Goal: Task Accomplishment & Management: Complete application form

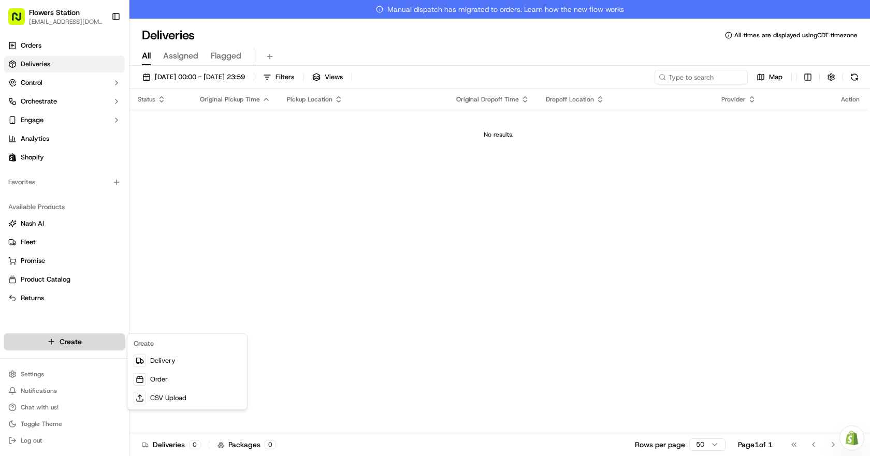
click at [86, 342] on html "Flowers Station [EMAIL_ADDRESS][DOMAIN_NAME] Toggle Sidebar Orders Deliveries C…" at bounding box center [435, 228] width 870 height 456
click at [175, 362] on link "Delivery" at bounding box center [186, 361] width 115 height 19
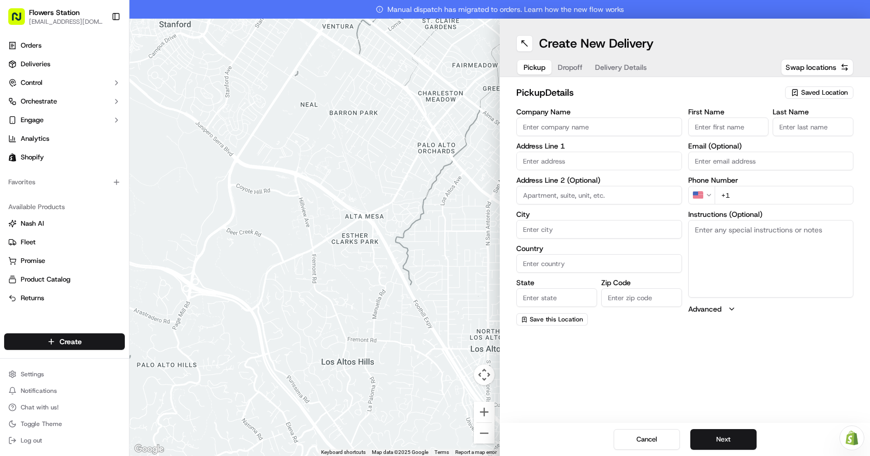
click at [806, 84] on div "pickup Details Saved Location Company Name Address Line 1 Address Line 2 (Optio…" at bounding box center [685, 205] width 370 height 257
click at [807, 88] on div "Saved Location" at bounding box center [819, 92] width 68 height 12
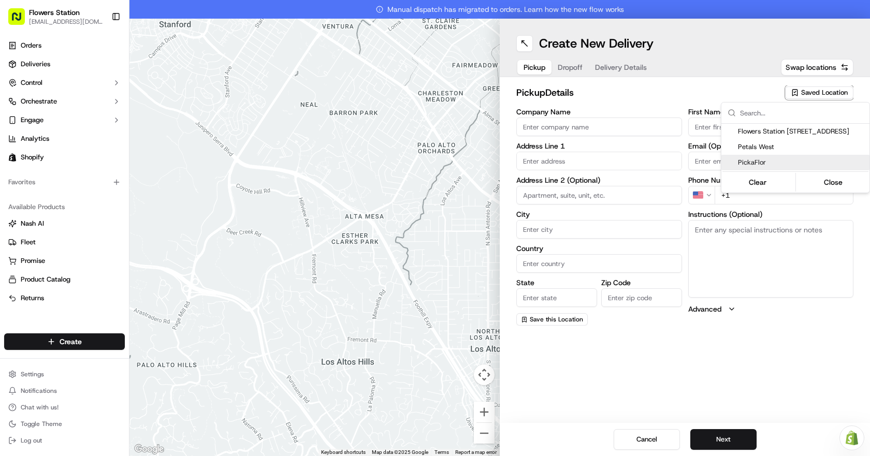
click at [791, 162] on span "PickaFlor" at bounding box center [801, 162] width 127 height 9
type input "PickaFlor"
type input "[STREET_ADDRESS][PERSON_NAME]"
type input "[GEOGRAPHIC_DATA]"
type input "CA"
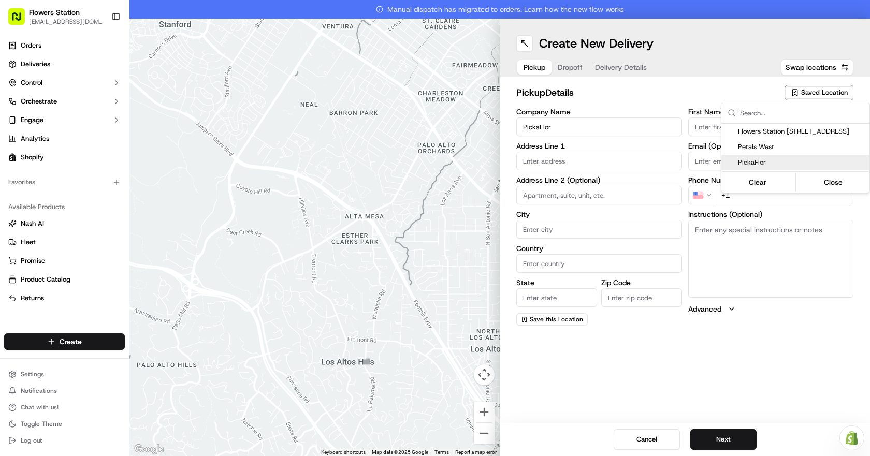
type input "MB"
type input "R2R 0S3"
type input "[PERSON_NAME]"
type input "Order"
type input "[PHONE_NUMBER]"
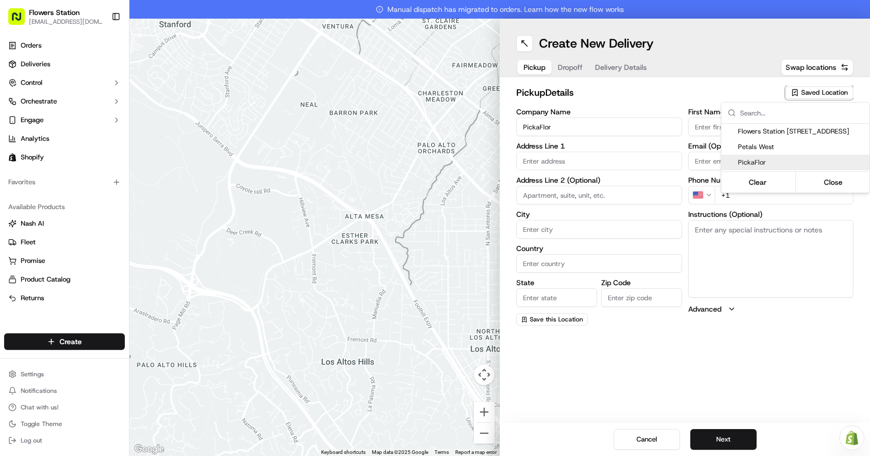
type textarea "Please use back door"
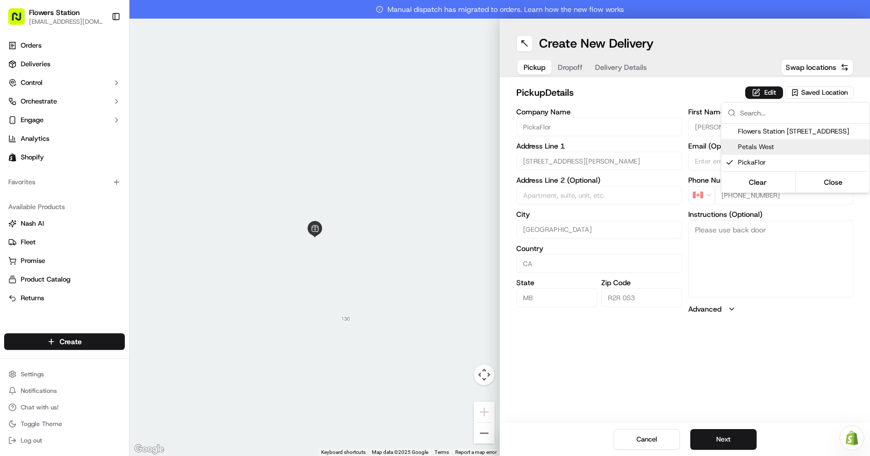
click at [572, 68] on html "Flowers Station [EMAIL_ADDRESS][DOMAIN_NAME] Toggle Sidebar Orders Deliveries C…" at bounding box center [435, 228] width 870 height 456
click at [572, 68] on span "Dropoff" at bounding box center [570, 67] width 25 height 10
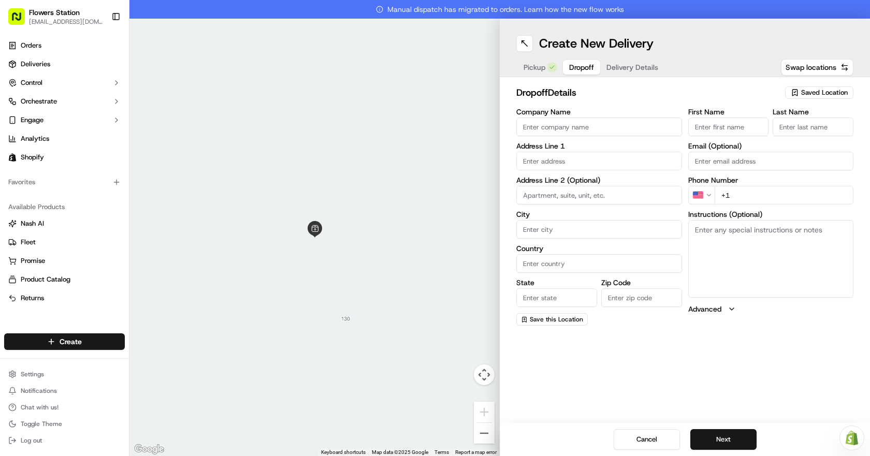
click at [832, 87] on div "Saved Location" at bounding box center [819, 92] width 68 height 12
click at [789, 133] on span "Flowers Staion [STREET_ADDRESS]" at bounding box center [801, 131] width 127 height 9
type input "Flowers Staion [STREET_ADDRESS]"
type input "[STREET_ADDRESS]"
type input "[GEOGRAPHIC_DATA]"
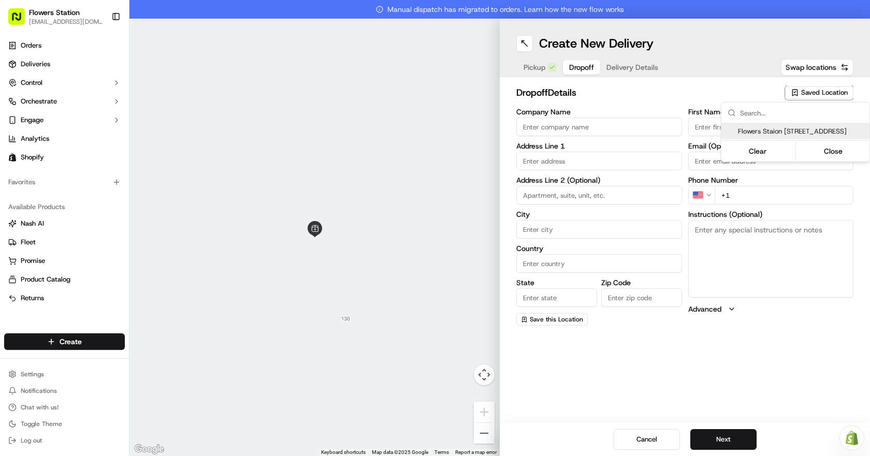
type input "CA"
type input "MB"
type input "R2W 3T5"
type input "Flowers Station"
type input "TEAM"
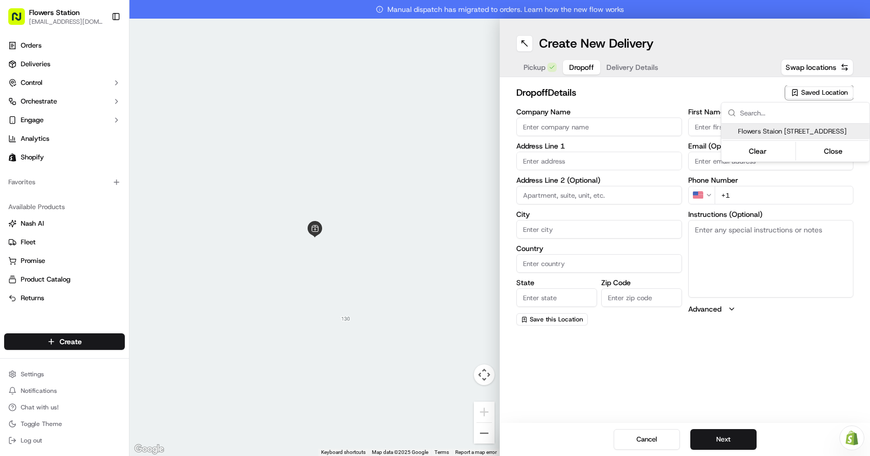
type input "[PHONE_NUMBER]"
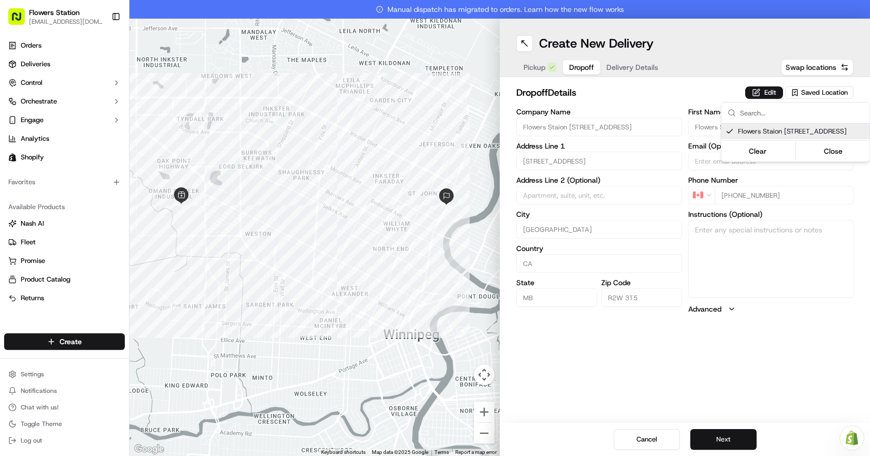
click at [717, 432] on html "Flowers Station [EMAIL_ADDRESS][DOMAIN_NAME] Toggle Sidebar Orders Deliveries C…" at bounding box center [435, 228] width 870 height 456
click at [719, 436] on button "Next" at bounding box center [723, 439] width 66 height 21
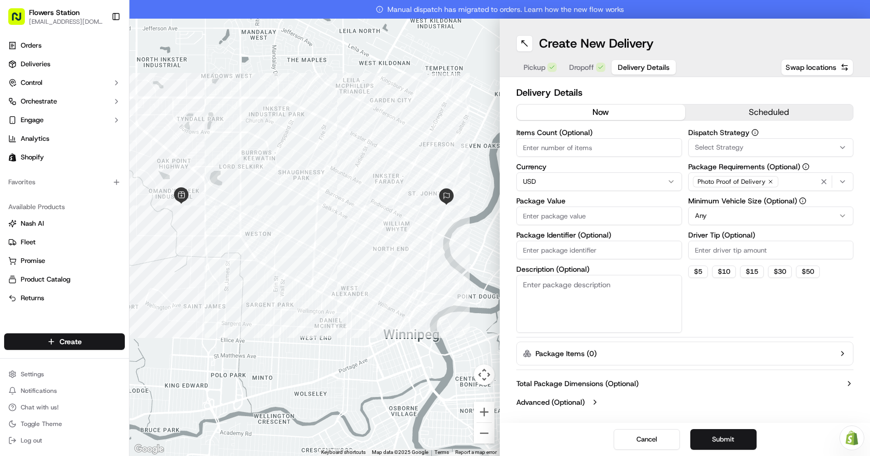
click at [591, 219] on input "Package Value" at bounding box center [599, 216] width 166 height 19
type input "150"
click at [729, 443] on button "Submit" at bounding box center [723, 439] width 66 height 21
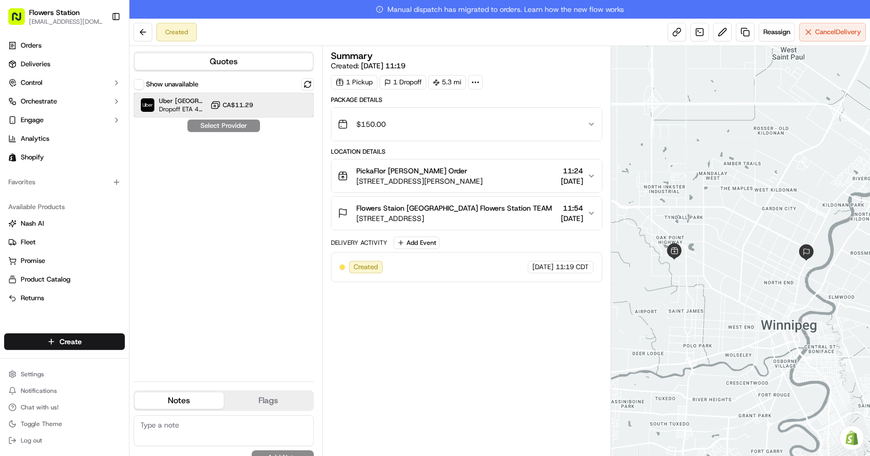
click at [262, 112] on div "Uber Canada Dropoff ETA 43 minutes CA$11.29" at bounding box center [224, 105] width 180 height 25
click at [242, 124] on button "Assign Provider" at bounding box center [224, 126] width 74 height 12
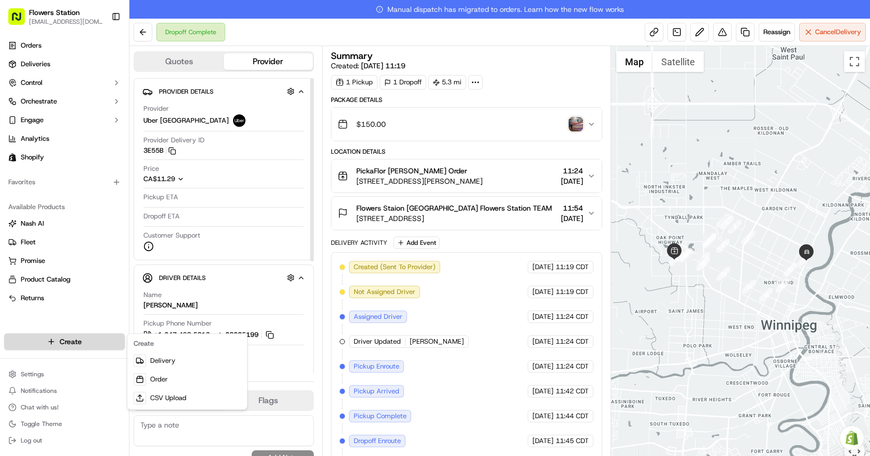
click at [64, 342] on html "Flowers Station [EMAIL_ADDRESS][DOMAIN_NAME] Toggle Sidebar Orders Deliveries C…" at bounding box center [435, 228] width 870 height 456
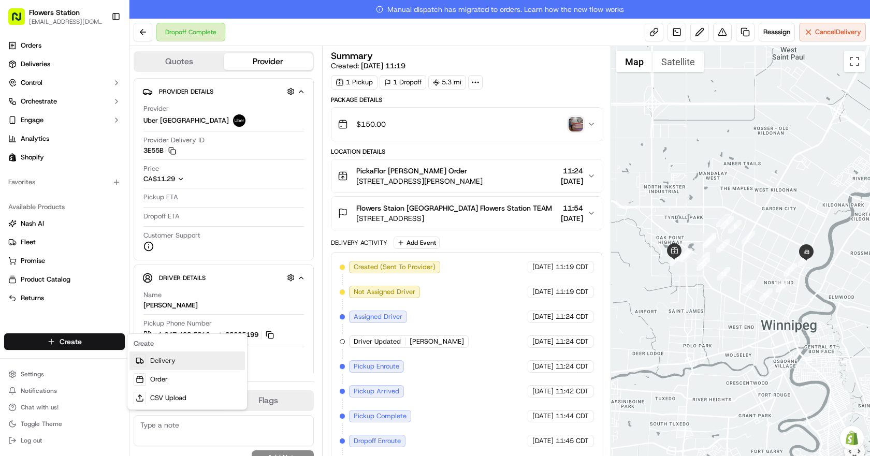
click at [183, 360] on link "Delivery" at bounding box center [186, 361] width 115 height 19
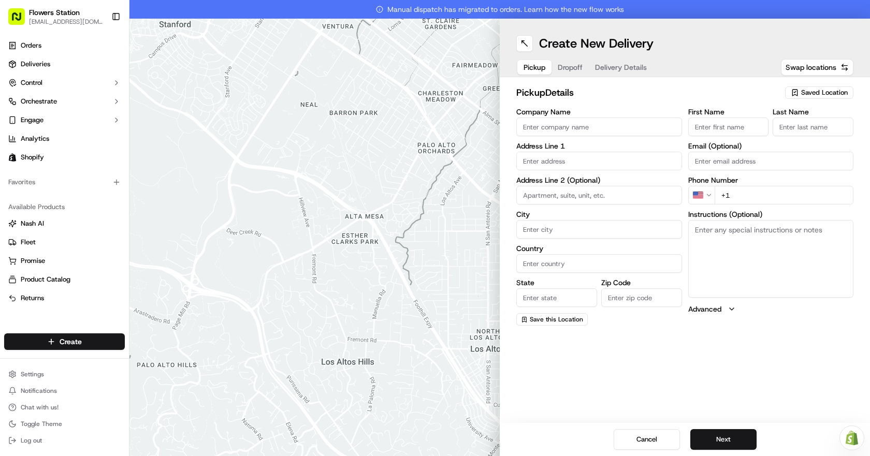
click at [798, 90] on icon "button" at bounding box center [795, 93] width 8 height 8
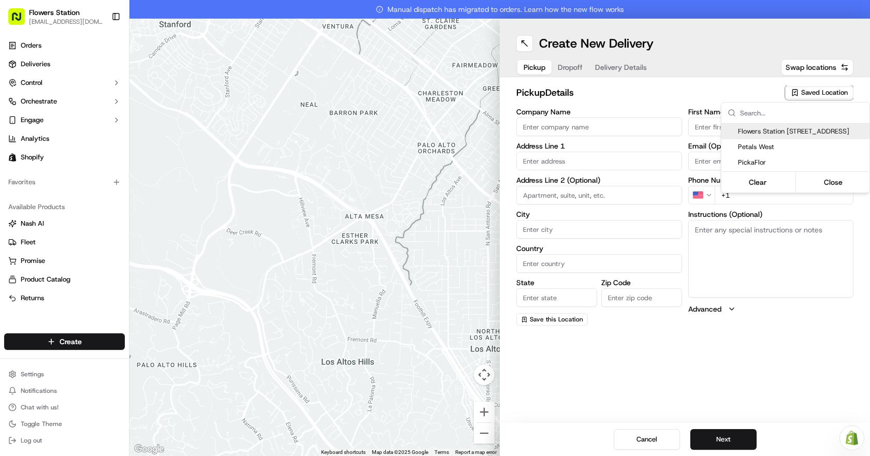
click at [786, 133] on span "Flowers Station [STREET_ADDRESS]" at bounding box center [801, 131] width 127 height 9
type input "Flowers Station [STREET_ADDRESS]"
type input "[STREET_ADDRESS]"
type input "[GEOGRAPHIC_DATA]"
type input "CA"
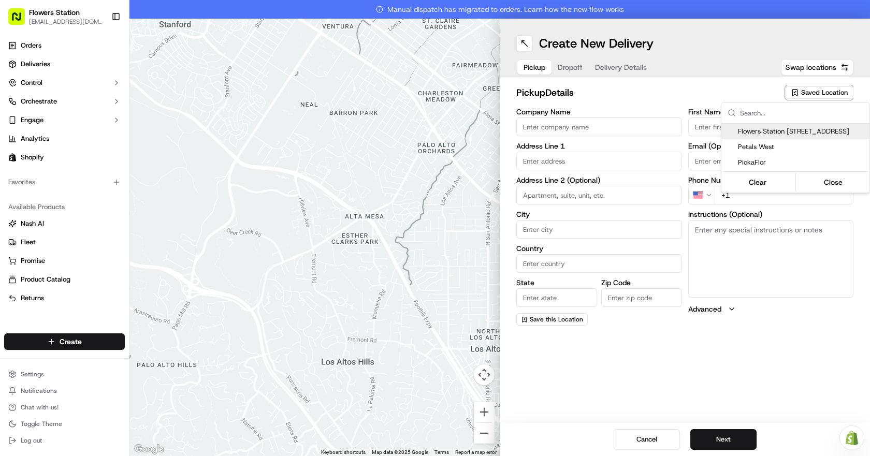
type input "MB"
type input "R2W 3T5"
type input "[PHONE_NUMBER]"
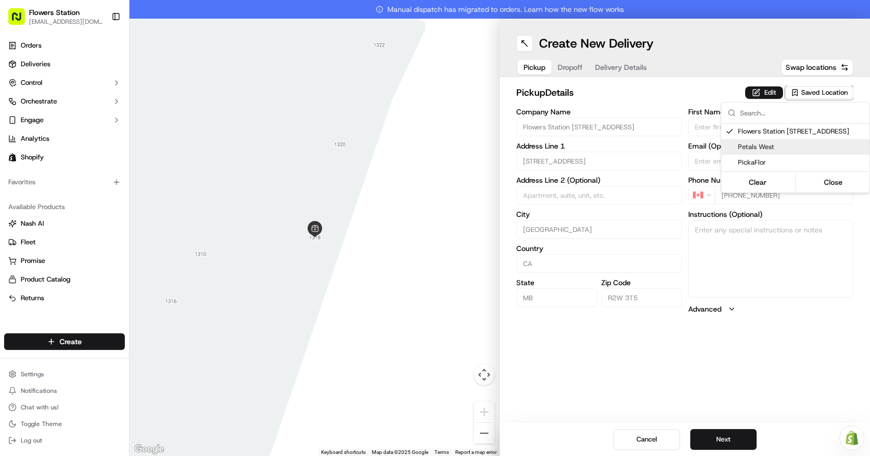
click at [752, 442] on html "Flowers Station [EMAIL_ADDRESS][DOMAIN_NAME] Toggle Sidebar Orders Deliveries C…" at bounding box center [435, 228] width 870 height 456
click at [752, 442] on button "Next" at bounding box center [723, 439] width 66 height 21
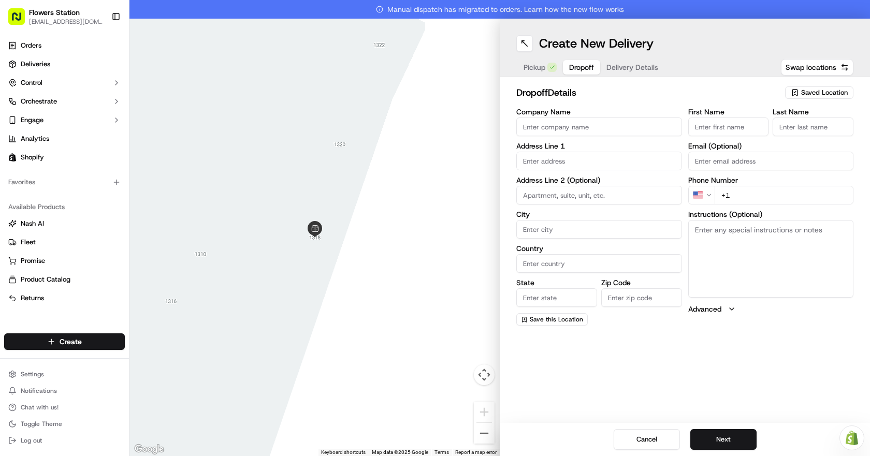
click at [741, 128] on input "First Name" at bounding box center [728, 127] width 81 height 19
type input "Flora"
click at [789, 121] on input "Last Name" at bounding box center [813, 127] width 81 height 19
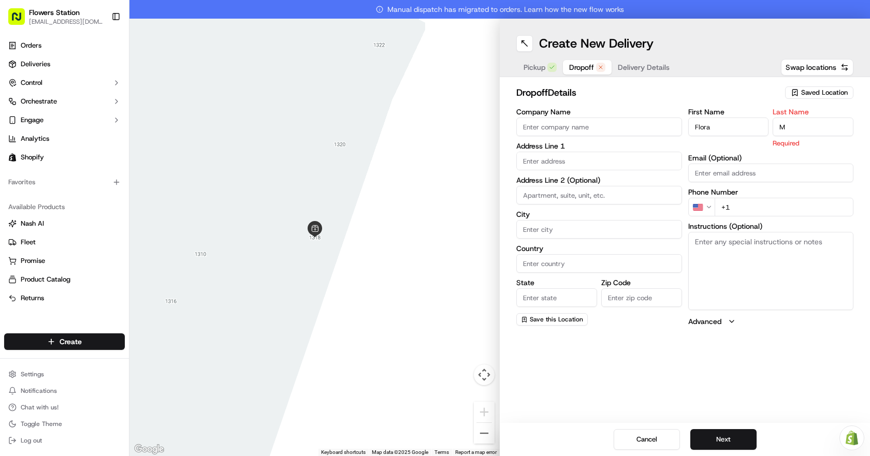
type input "M"
click at [607, 162] on input "text" at bounding box center [599, 161] width 166 height 19
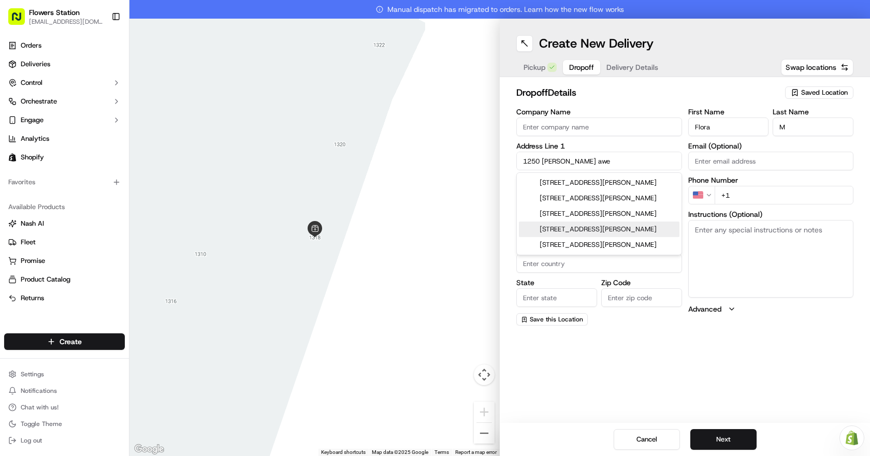
click at [616, 237] on div "[STREET_ADDRESS][PERSON_NAME]" at bounding box center [599, 230] width 161 height 16
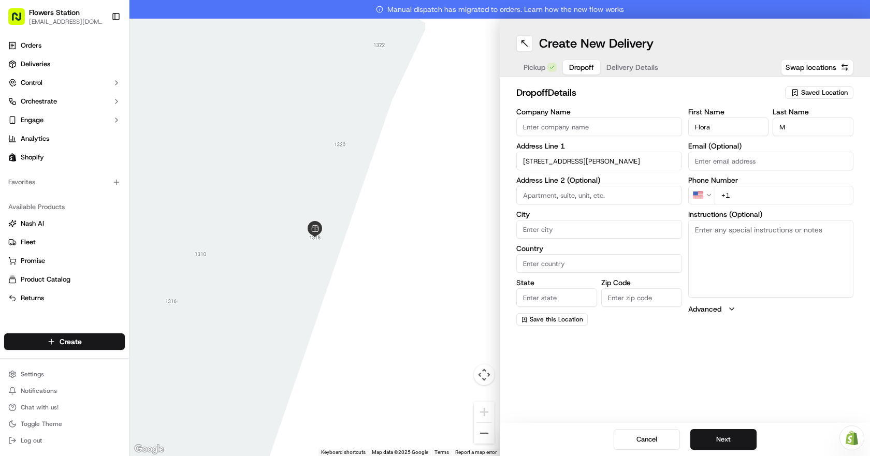
type input "[STREET_ADDRESS][PERSON_NAME]"
type input "[GEOGRAPHIC_DATA]"
type input "MB"
type input "R2X 1E7"
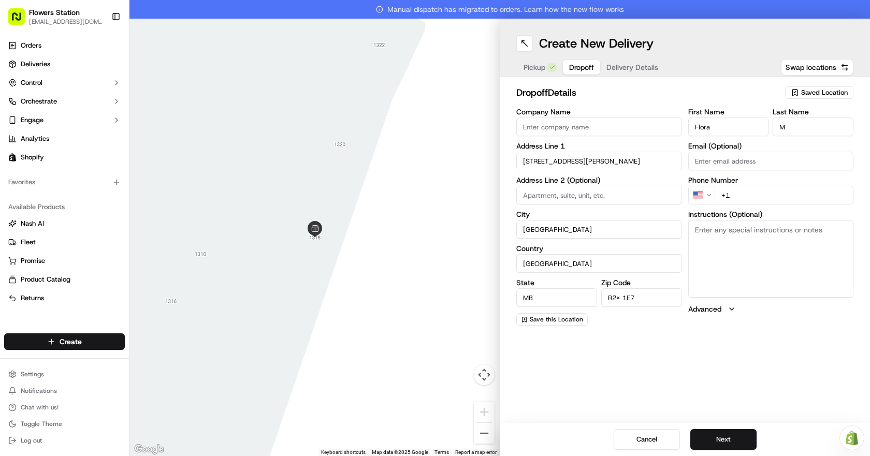
type input "[STREET_ADDRESS][PERSON_NAME]"
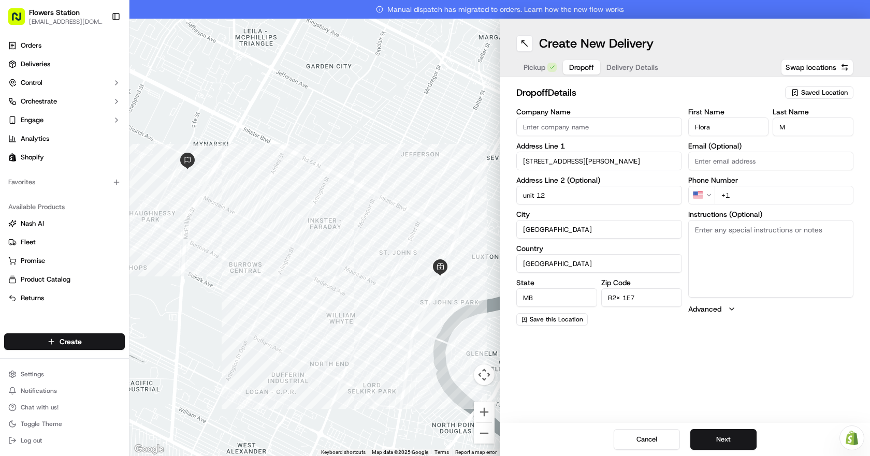
type input "unit 12"
click at [768, 195] on input "+1" at bounding box center [784, 195] width 139 height 19
type input "[PHONE_NUMBER]"
click at [715, 437] on button "Next" at bounding box center [723, 439] width 66 height 21
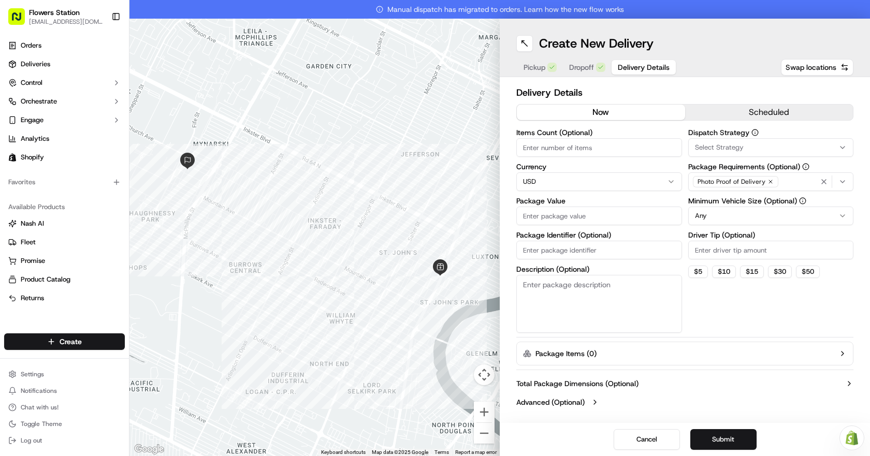
click at [588, 214] on input "Package Value" at bounding box center [599, 216] width 166 height 19
type input "130"
click at [793, 184] on div "Photo Proof of Delivery" at bounding box center [771, 182] width 161 height 16
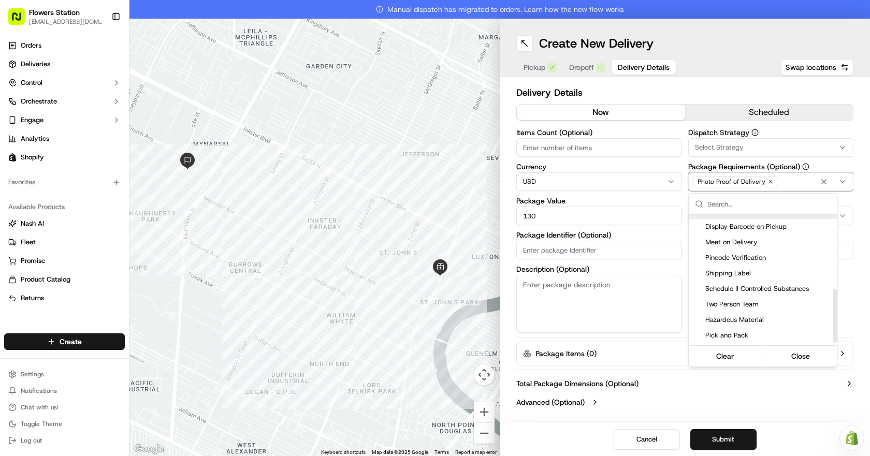
scroll to position [181, 0]
click at [774, 244] on span "Pincode Verification" at bounding box center [768, 243] width 127 height 9
click at [736, 437] on html "Flowers Station [EMAIL_ADDRESS][DOMAIN_NAME] Toggle Sidebar Orders Deliveries C…" at bounding box center [435, 228] width 870 height 456
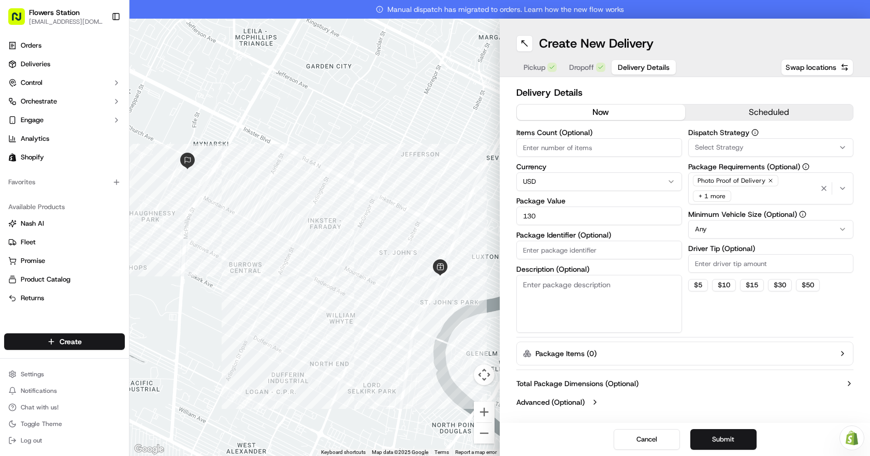
click at [736, 437] on button "Submit" at bounding box center [723, 439] width 66 height 21
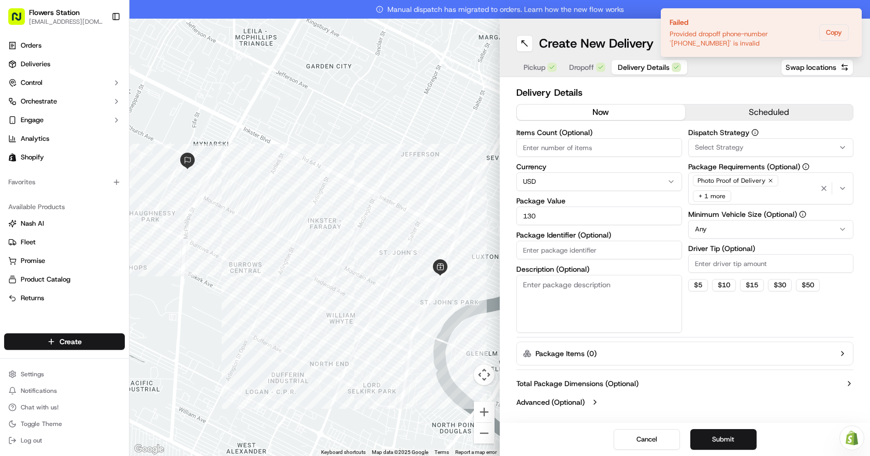
click at [576, 66] on span "Dropoff" at bounding box center [581, 67] width 25 height 10
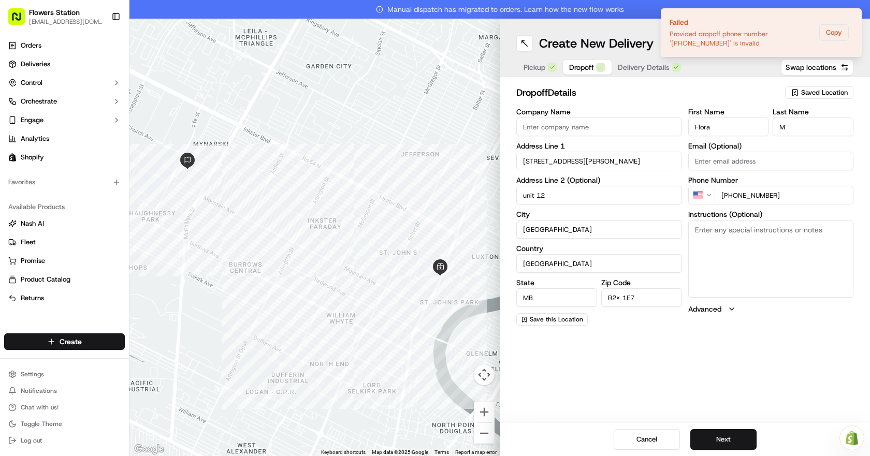
click at [733, 195] on input "[PHONE_NUMBER]" at bounding box center [784, 195] width 139 height 19
click at [789, 268] on textarea "Instructions (Optional)" at bounding box center [771, 271] width 166 height 78
drag, startPoint x: 778, startPoint y: 194, endPoint x: 701, endPoint y: 201, distance: 78.0
click at [701, 201] on div "[PHONE_NUMBER]" at bounding box center [771, 195] width 166 height 19
type input "[PHONE_NUMBER]"
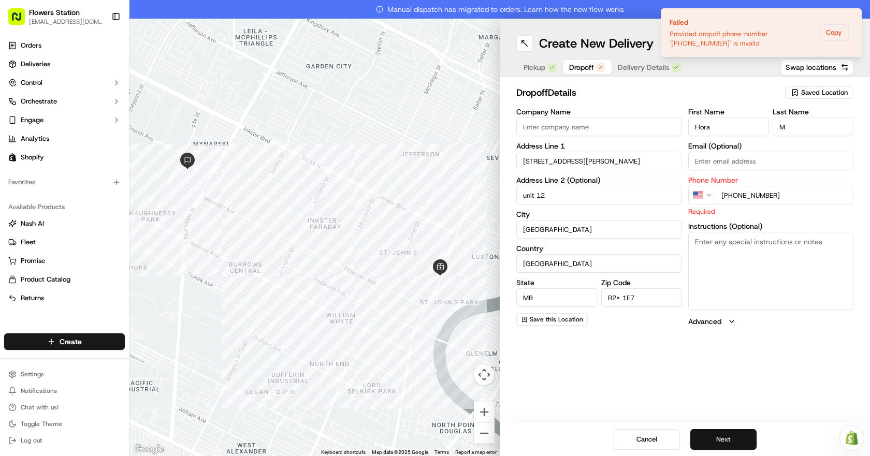
click at [731, 436] on button "Next" at bounding box center [723, 439] width 66 height 21
click at [731, 440] on button "Next" at bounding box center [723, 439] width 66 height 21
click at [852, 16] on icon "Notifications (F8)" at bounding box center [853, 17] width 8 height 8
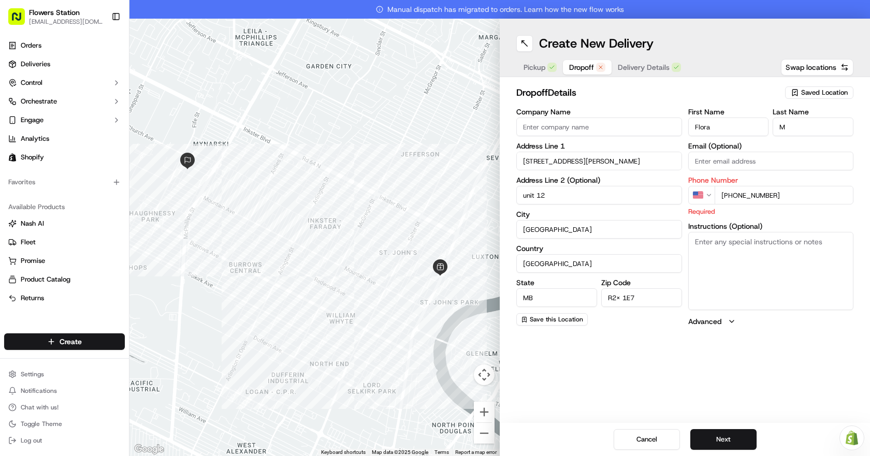
click at [705, 199] on html "Flowers Station [EMAIL_ADDRESS][DOMAIN_NAME] Toggle Sidebar Orders Deliveries C…" at bounding box center [435, 228] width 870 height 456
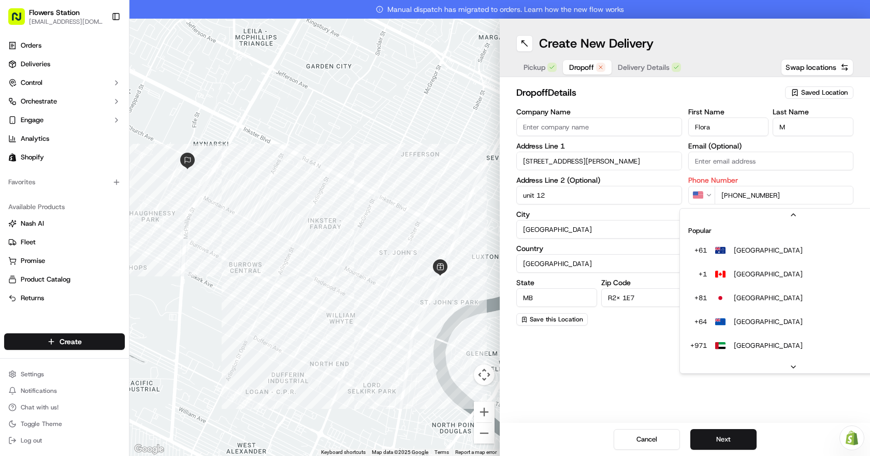
scroll to position [45, 0]
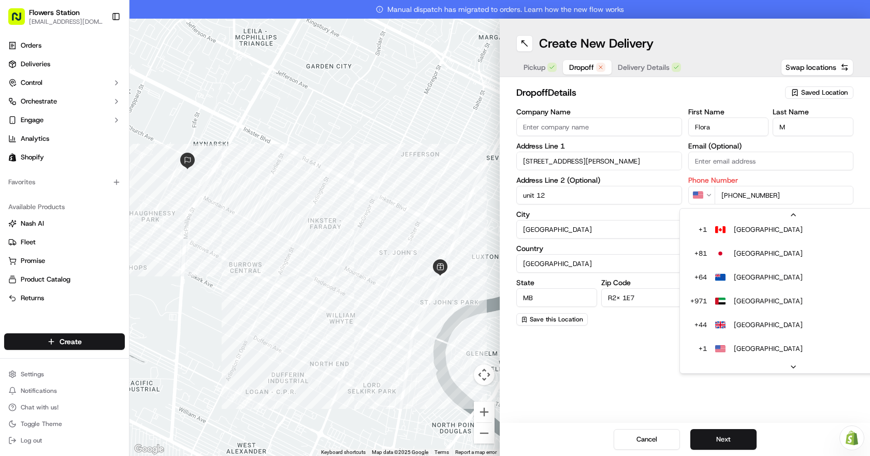
drag, startPoint x: 732, startPoint y: 242, endPoint x: 735, endPoint y: 234, distance: 9.3
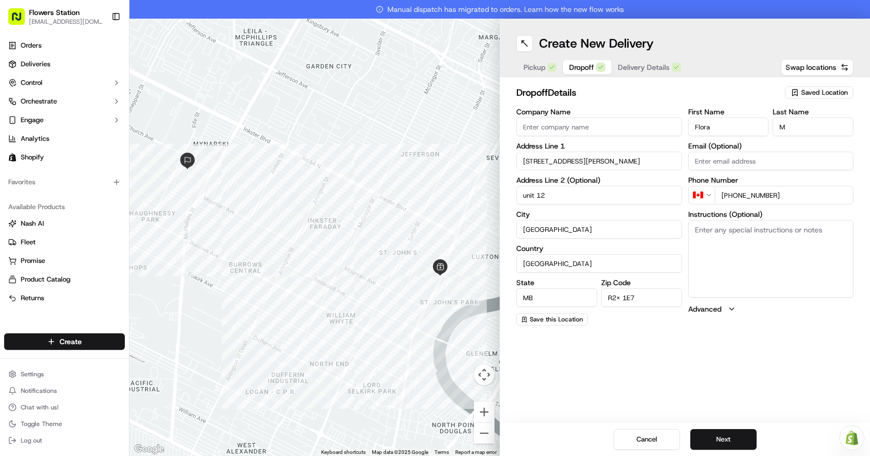
click at [735, 233] on textarea "Instructions (Optional)" at bounding box center [771, 259] width 166 height 78
click at [718, 436] on button "Next" at bounding box center [723, 439] width 66 height 21
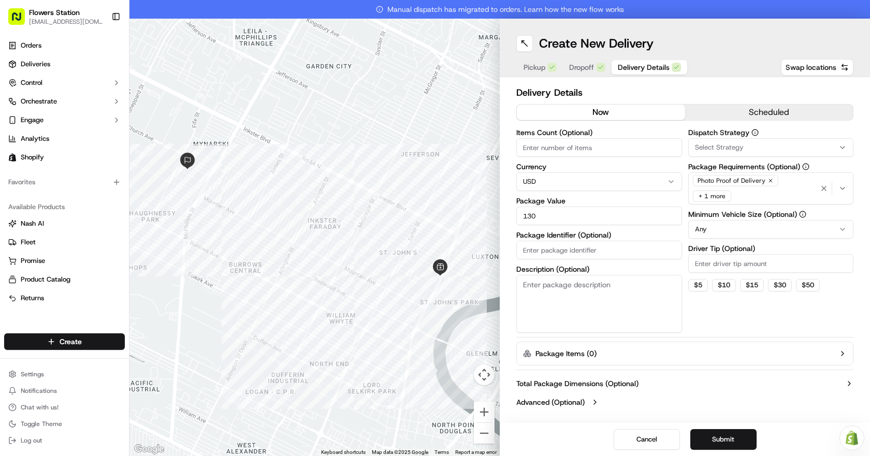
click at [779, 229] on html "Flowers Station [EMAIL_ADDRESS][DOMAIN_NAME] Toggle Sidebar Orders Deliveries C…" at bounding box center [435, 228] width 870 height 456
click at [779, 179] on html "Flowers Station [EMAIL_ADDRESS][DOMAIN_NAME] Toggle Sidebar Orders Deliveries C…" at bounding box center [435, 228] width 870 height 456
click at [736, 440] on button "Submit" at bounding box center [723, 439] width 66 height 21
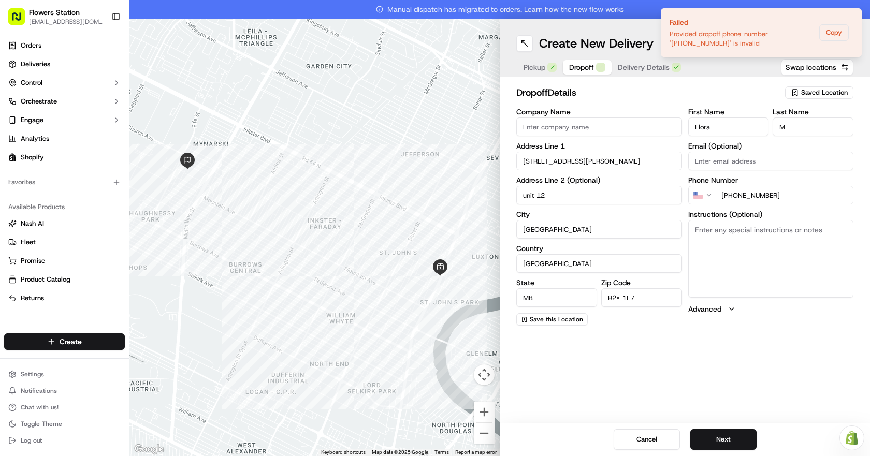
click at [589, 64] on span "Dropoff" at bounding box center [581, 67] width 25 height 10
drag, startPoint x: 786, startPoint y: 197, endPoint x: 707, endPoint y: 203, distance: 78.9
click at [707, 203] on div "US [PHONE_NUMBER]" at bounding box center [771, 195] width 166 height 19
click at [757, 339] on div "Create New Delivery Pickup Dropoff Delivery Details Swap locations dropoff Deta…" at bounding box center [685, 238] width 370 height 438
click at [729, 441] on button "Next" at bounding box center [723, 439] width 66 height 21
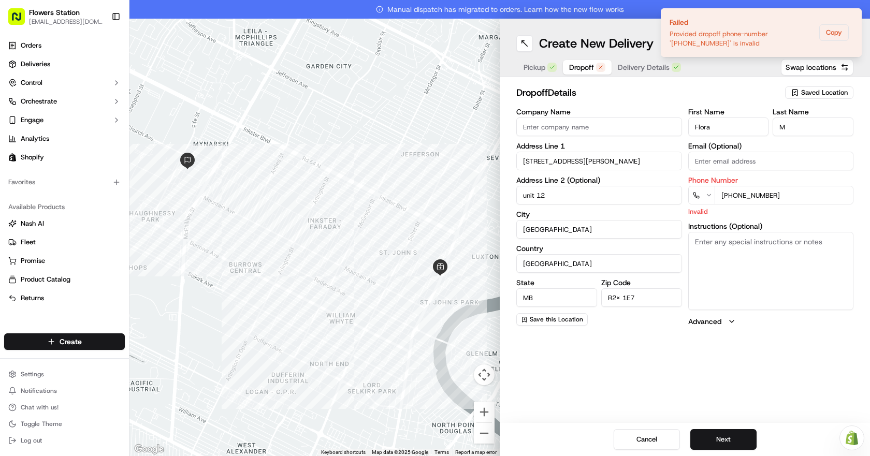
click at [794, 290] on textarea "Instructions (Optional)" at bounding box center [771, 271] width 166 height 78
click at [725, 193] on input "[PHONE_NUMBER]" at bounding box center [784, 195] width 139 height 19
type input "[PHONE_NUMBER]"
click at [734, 435] on button "Next" at bounding box center [723, 439] width 66 height 21
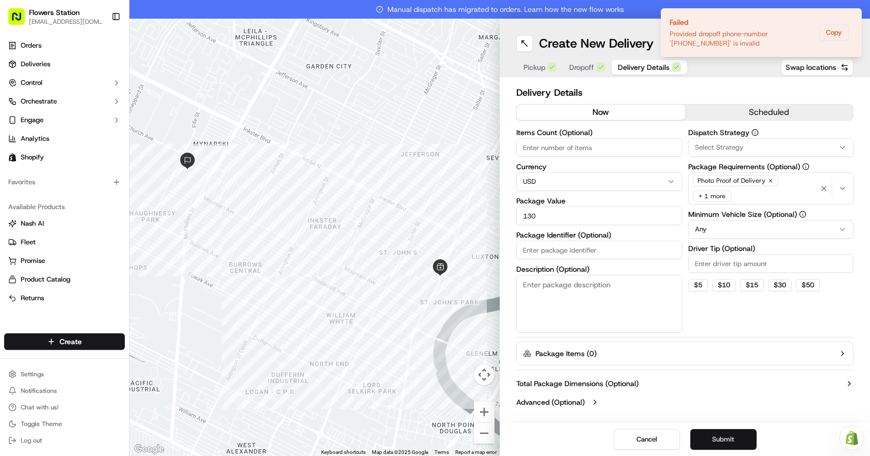
click at [737, 435] on button "Submit" at bounding box center [723, 439] width 66 height 21
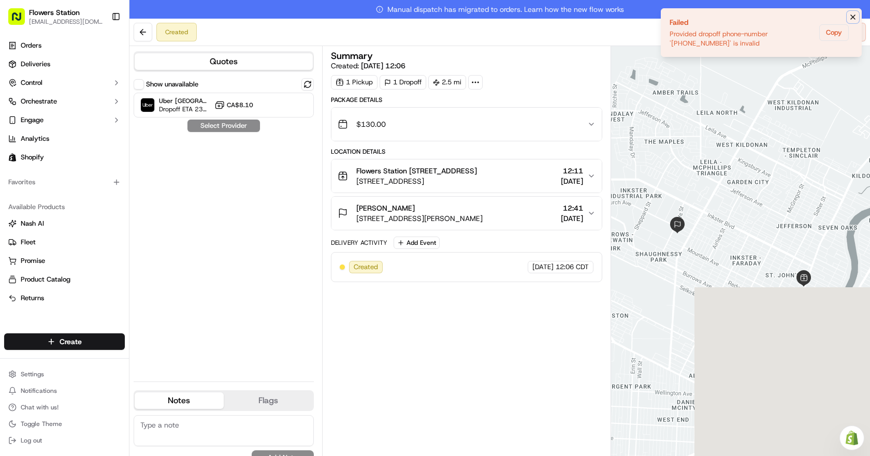
click at [851, 17] on icon "Notifications (F8)" at bounding box center [853, 17] width 8 height 8
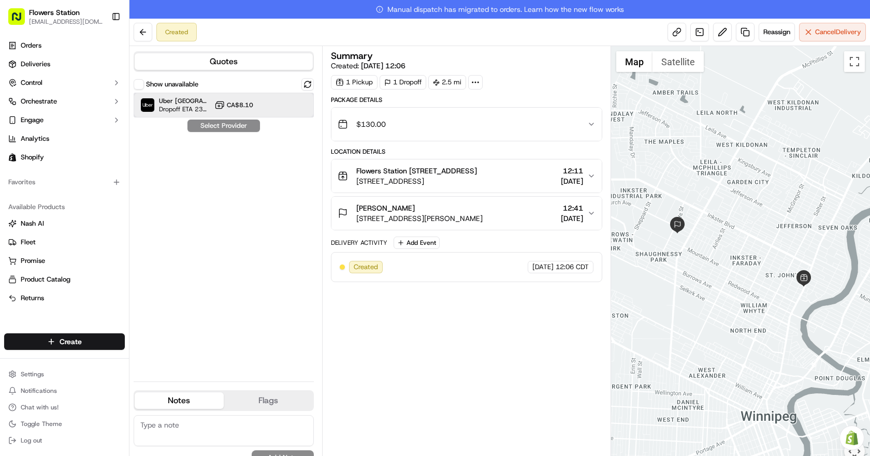
click at [268, 103] on div "Uber Canada Dropoff ETA 23 minutes CA$8.10" at bounding box center [224, 105] width 180 height 25
click at [237, 127] on button "Assign Provider" at bounding box center [224, 126] width 74 height 12
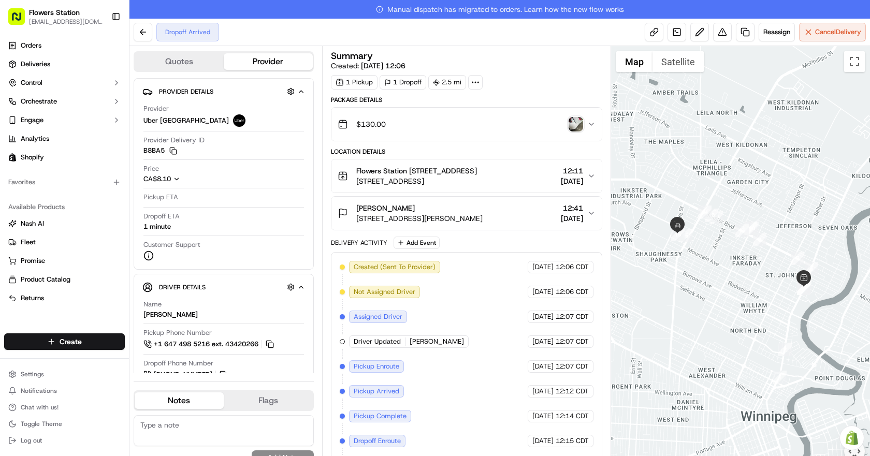
click at [582, 120] on img "button" at bounding box center [576, 124] width 15 height 15
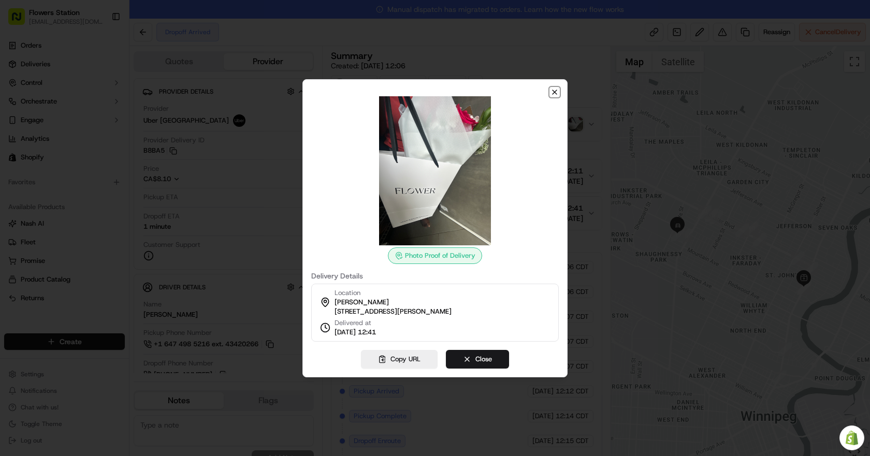
click at [556, 90] on icon "button" at bounding box center [555, 92] width 4 height 4
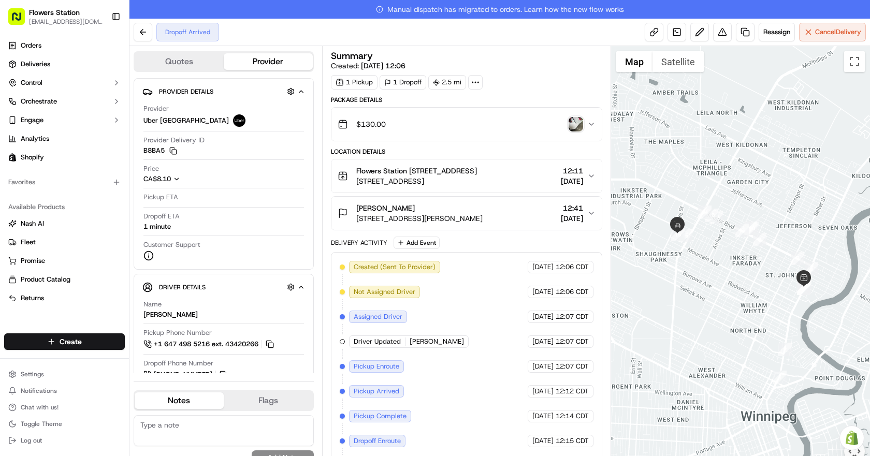
drag, startPoint x: 556, startPoint y: 89, endPoint x: 546, endPoint y: 118, distance: 31.0
click at [546, 118] on div "$130.00" at bounding box center [463, 124] width 250 height 21
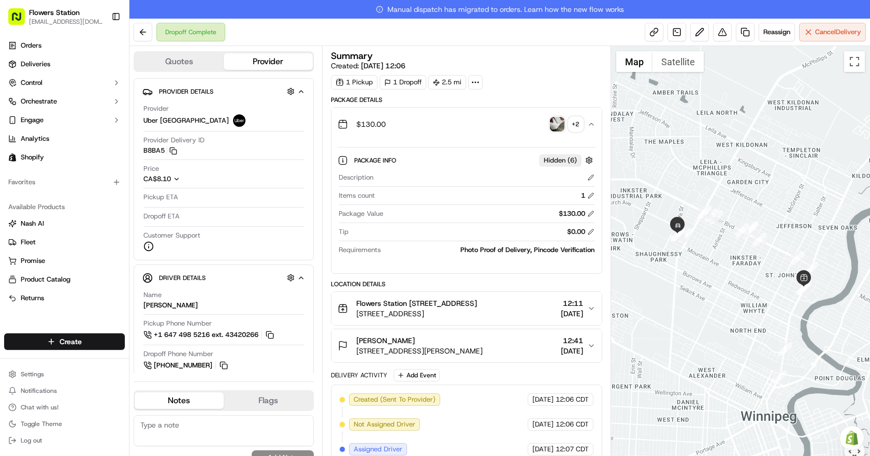
click at [331, 108] on button "$130.00 + 2" at bounding box center [466, 124] width 270 height 33
